Goal: Book appointment/travel/reservation

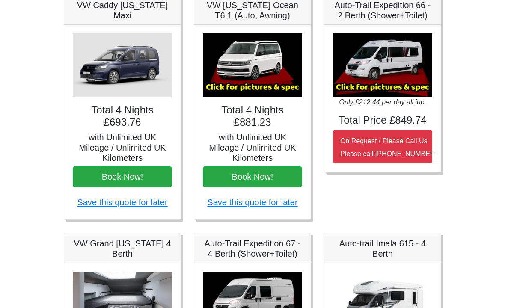
scroll to position [127, 0]
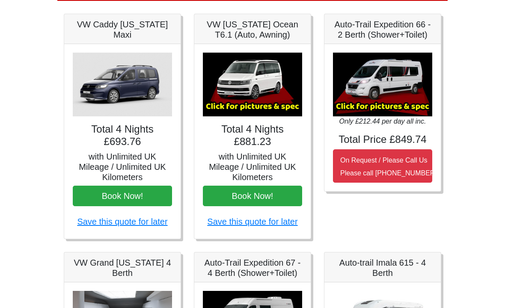
click at [265, 189] on button "Book Now!" at bounding box center [252, 196] width 99 height 21
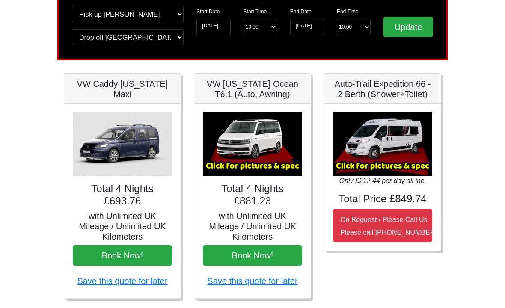
scroll to position [0, 0]
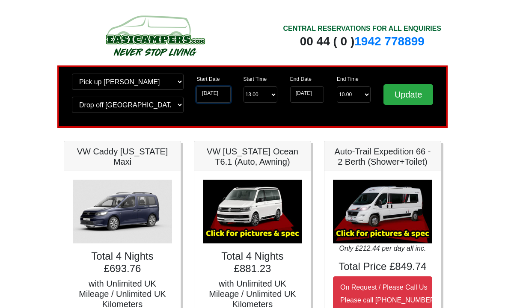
click at [216, 93] on input "18-08-2025" at bounding box center [213, 94] width 34 height 16
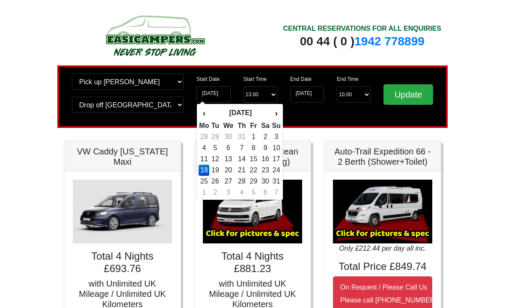
click at [205, 183] on td "25" at bounding box center [204, 181] width 11 height 11
type input "25-08-2025"
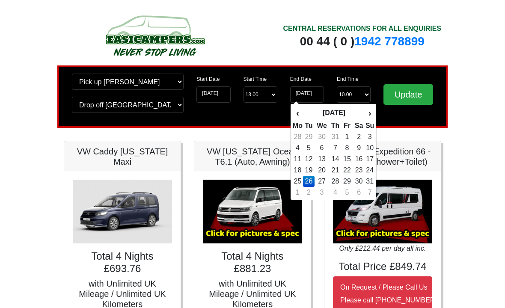
click at [338, 182] on td "28" at bounding box center [335, 181] width 12 height 11
type input "[DATE]"
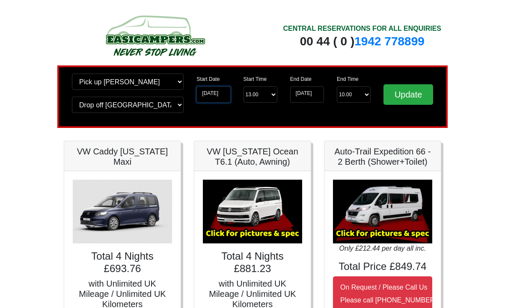
click at [219, 95] on input "25-08-2025" at bounding box center [213, 94] width 34 height 16
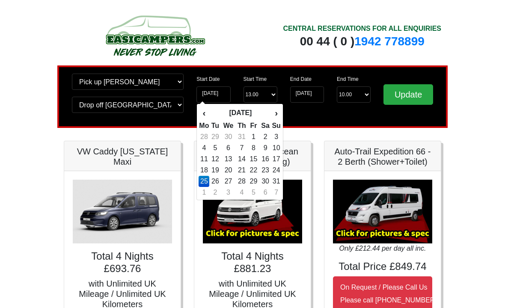
click at [268, 167] on td "23" at bounding box center [265, 170] width 12 height 11
type input "[DATE]"
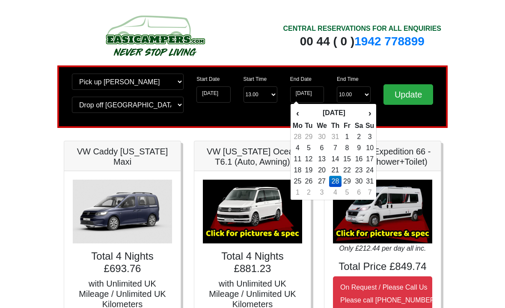
click at [339, 182] on td "28" at bounding box center [335, 181] width 12 height 11
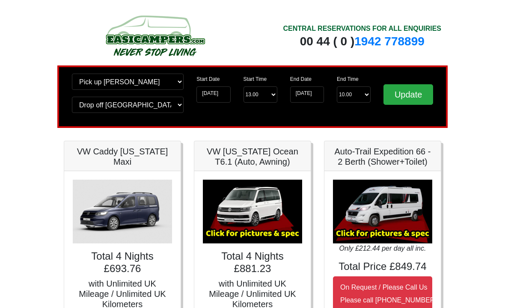
click at [414, 93] on input "Update" at bounding box center [409, 94] width 50 height 21
click at [407, 95] on input "Update" at bounding box center [409, 94] width 50 height 21
